Goal: Find specific page/section: Find specific page/section

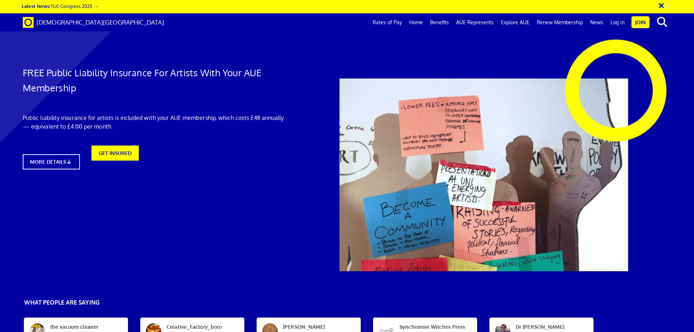
scroll to position [0, 11]
click at [614, 22] on link "Log in" at bounding box center [617, 22] width 21 height 18
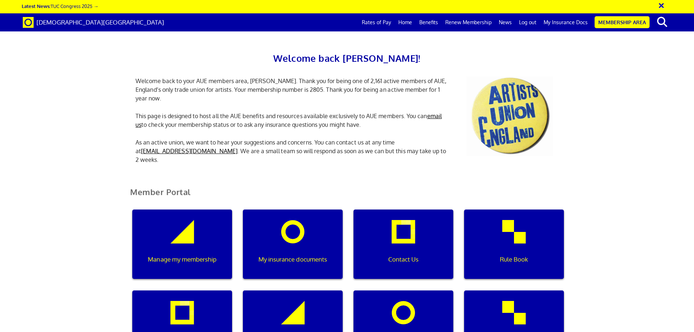
scroll to position [108, 0]
drag, startPoint x: 289, startPoint y: 137, endPoint x: 307, endPoint y: 143, distance: 18.6
click at [289, 210] on div "My insurance documents" at bounding box center [293, 244] width 100 height 69
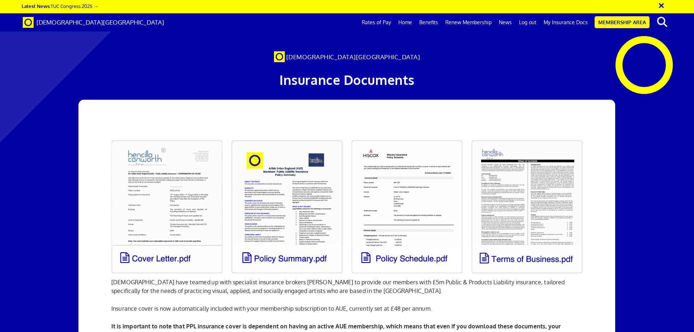
scroll to position [0, 11]
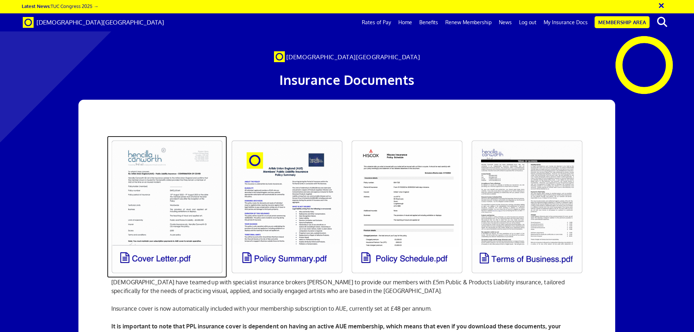
click at [175, 260] on link at bounding box center [167, 207] width 120 height 142
